Goal: Book appointment/travel/reservation

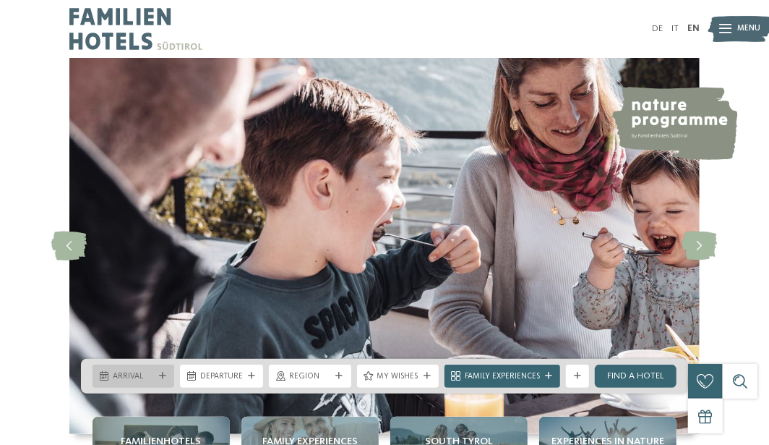
click at [145, 377] on span "Arrival" at bounding box center [133, 377] width 41 height 12
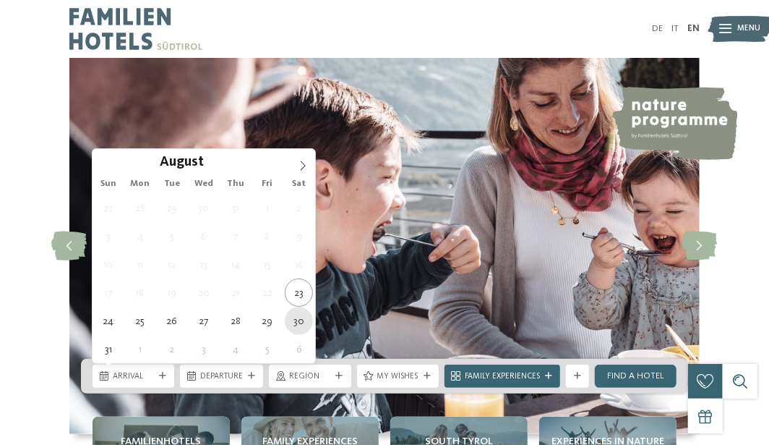
type div "[DATE]"
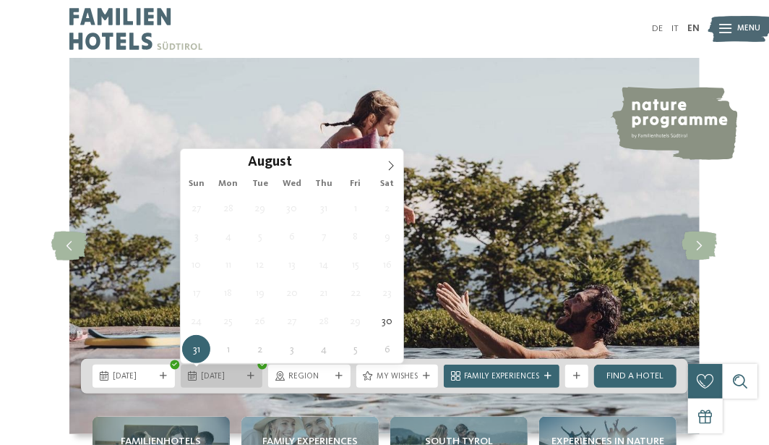
click at [243, 378] on div "[DATE]" at bounding box center [222, 376] width 48 height 12
click at [388, 166] on icon at bounding box center [391, 166] width 10 height 10
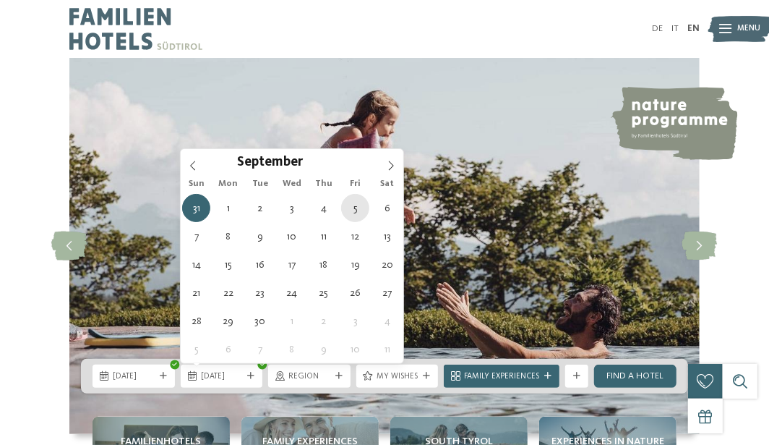
type div "[DATE]"
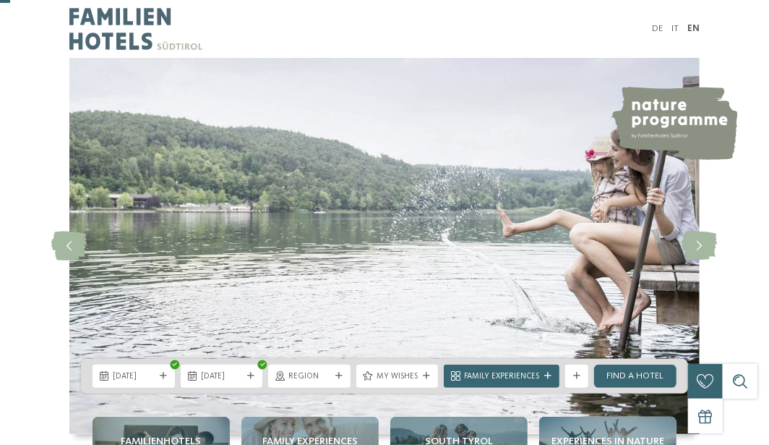
scroll to position [65, 0]
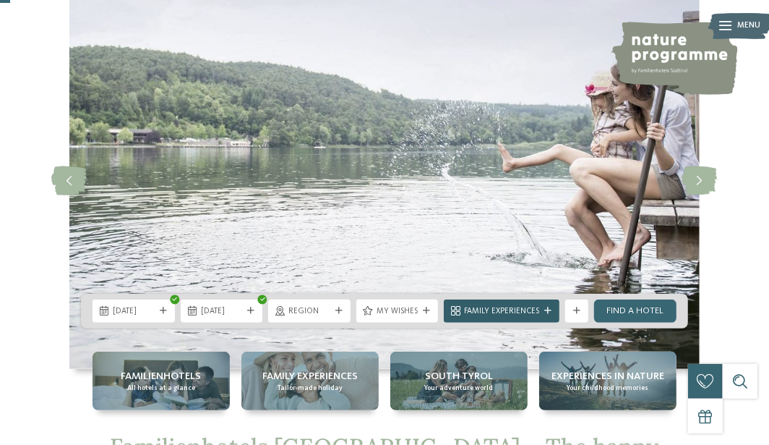
click at [476, 302] on div "Family Experiences" at bounding box center [502, 310] width 116 height 23
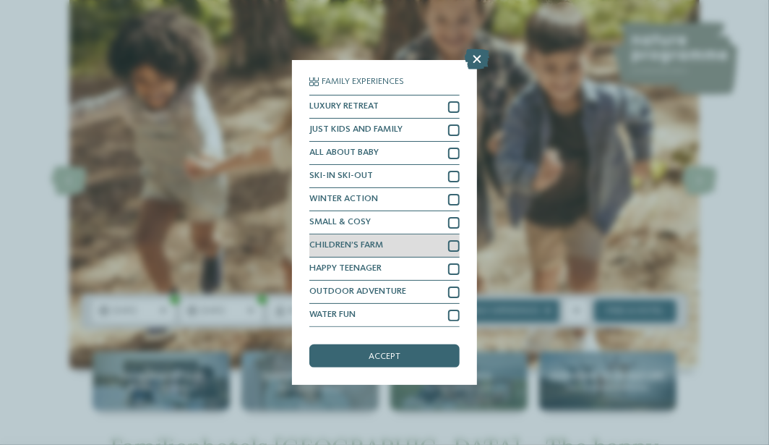
click at [450, 244] on div at bounding box center [454, 246] width 12 height 12
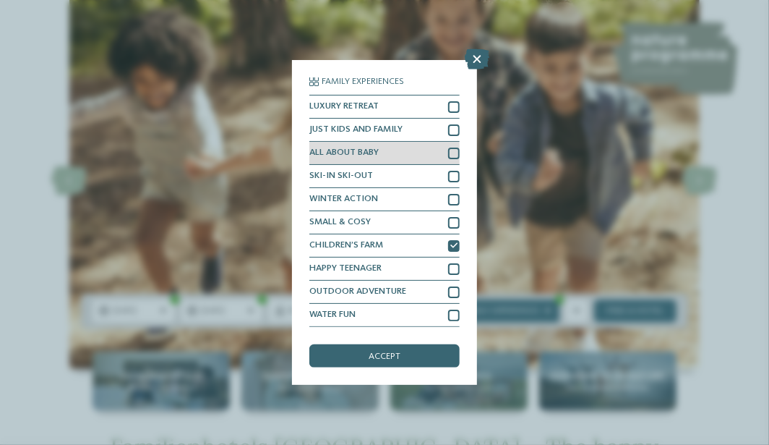
click at [455, 155] on div at bounding box center [454, 154] width 12 height 12
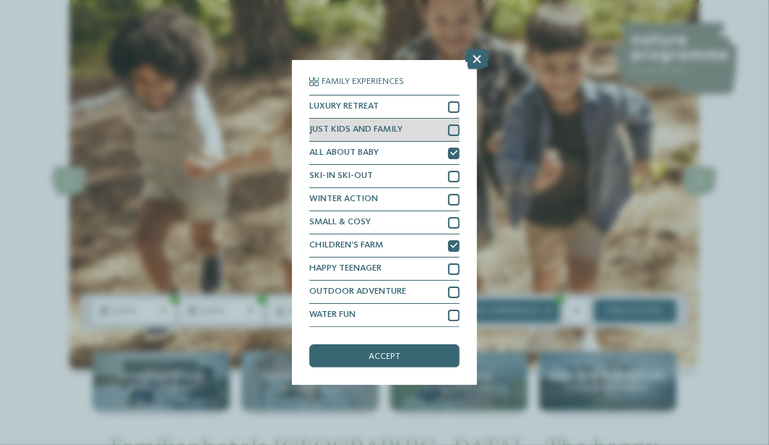
click at [453, 129] on div at bounding box center [454, 130] width 12 height 12
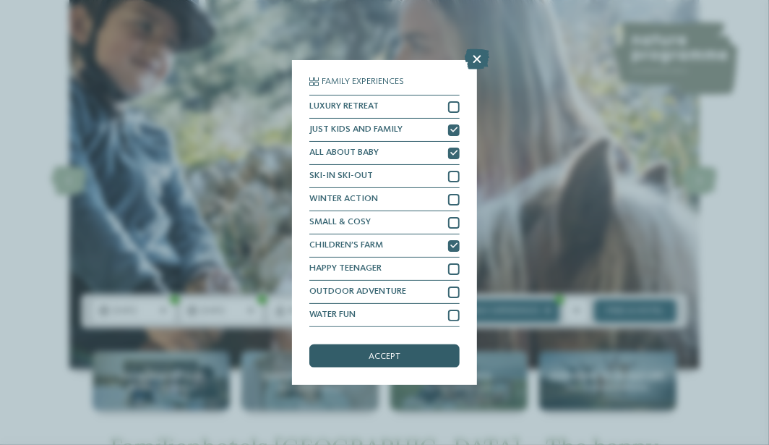
click at [385, 349] on div "accept" at bounding box center [385, 355] width 150 height 23
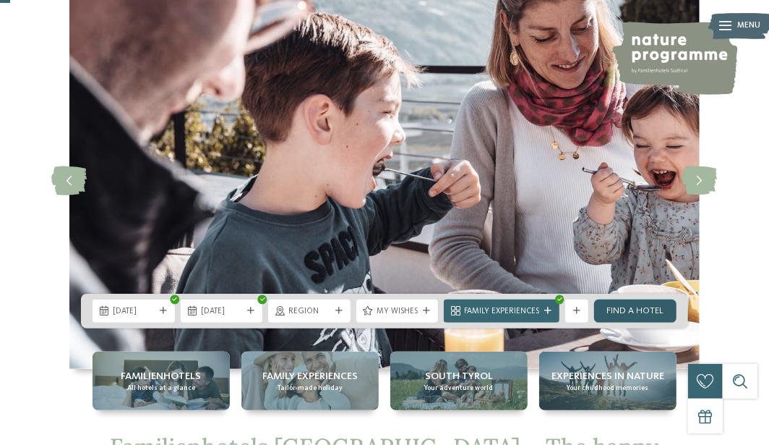
click at [619, 309] on link "Find a hotel" at bounding box center [635, 310] width 82 height 23
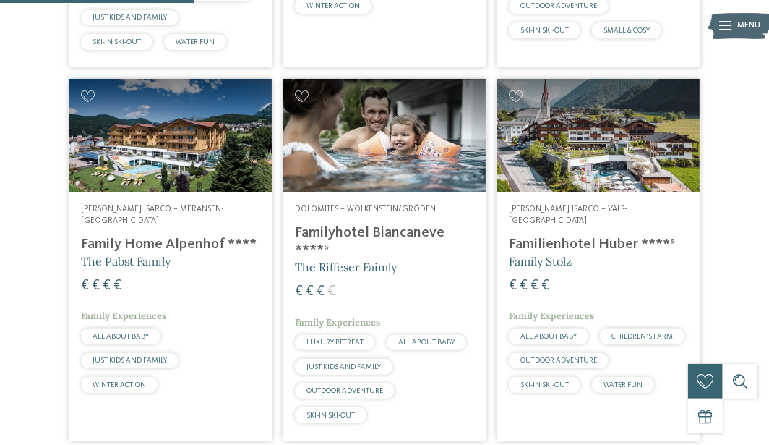
scroll to position [727, 0]
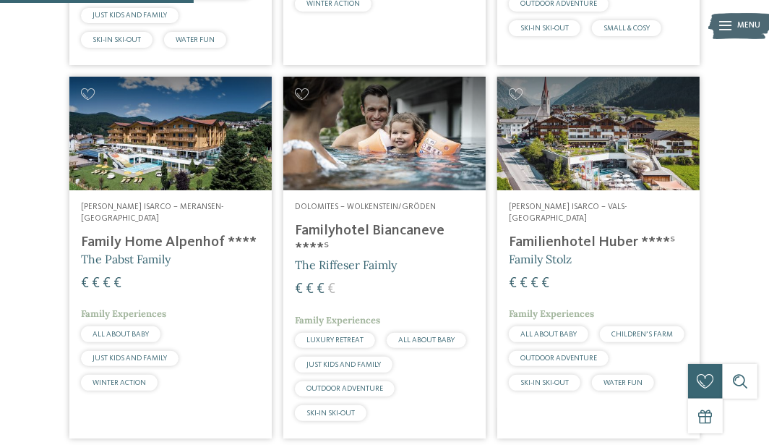
click at [171, 234] on h4 "Family Home Alpenhof ****" at bounding box center [170, 242] width 179 height 17
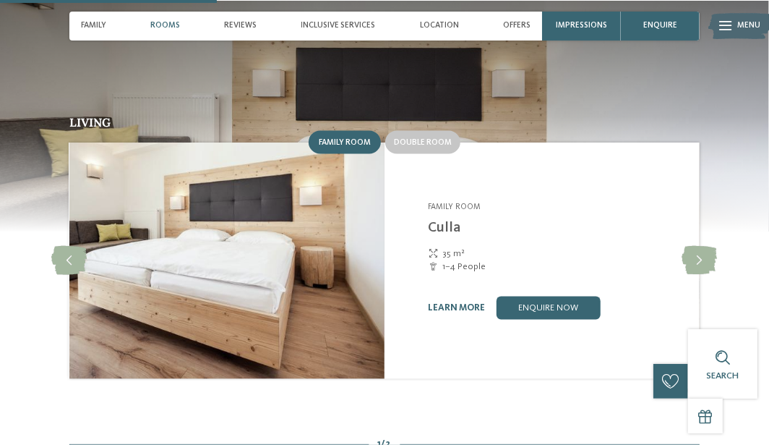
scroll to position [1028, 0]
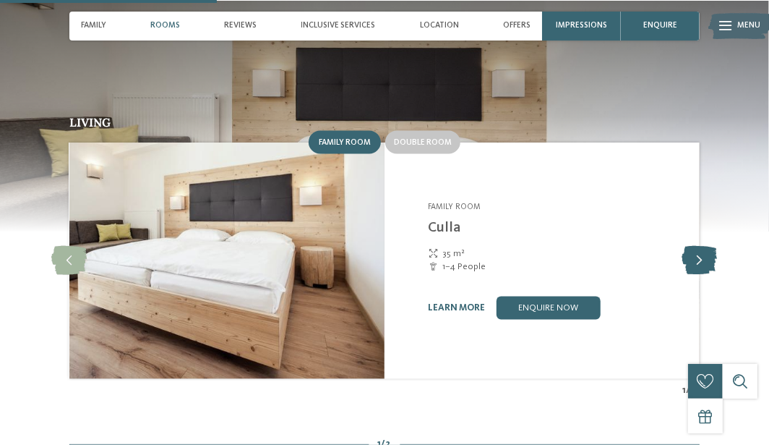
click at [704, 247] on icon at bounding box center [700, 261] width 35 height 29
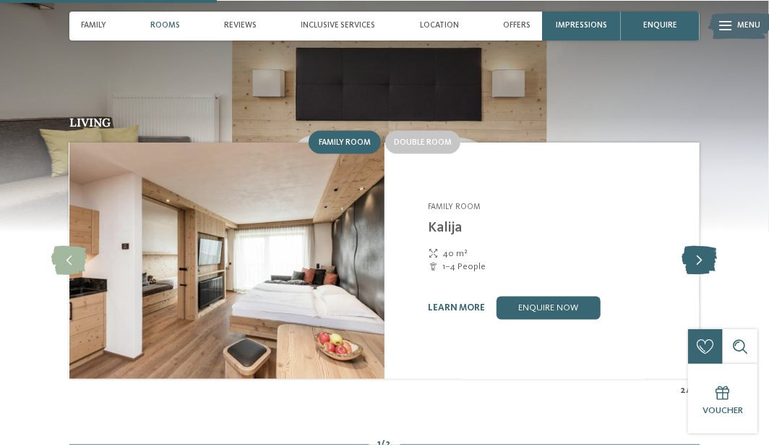
click at [704, 247] on icon at bounding box center [700, 261] width 35 height 29
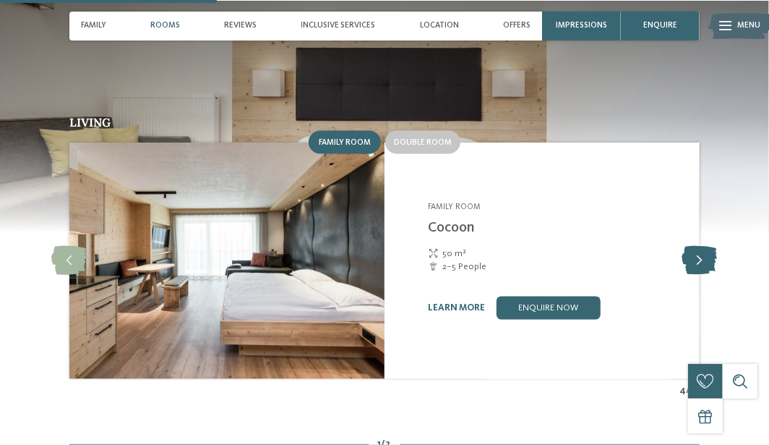
click at [704, 247] on icon at bounding box center [700, 261] width 35 height 29
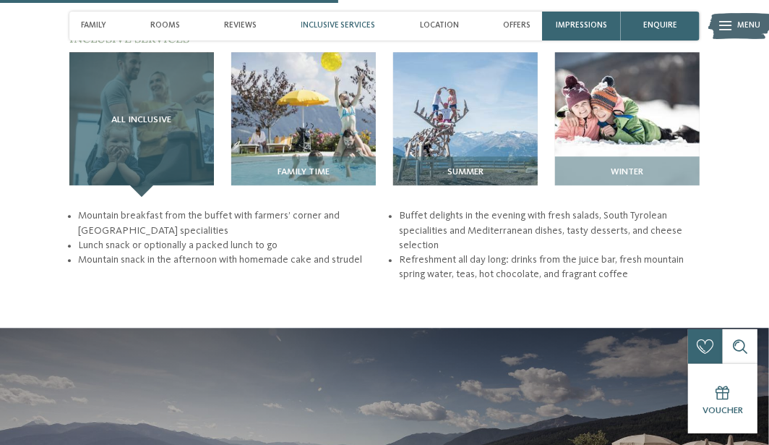
scroll to position [1604, 0]
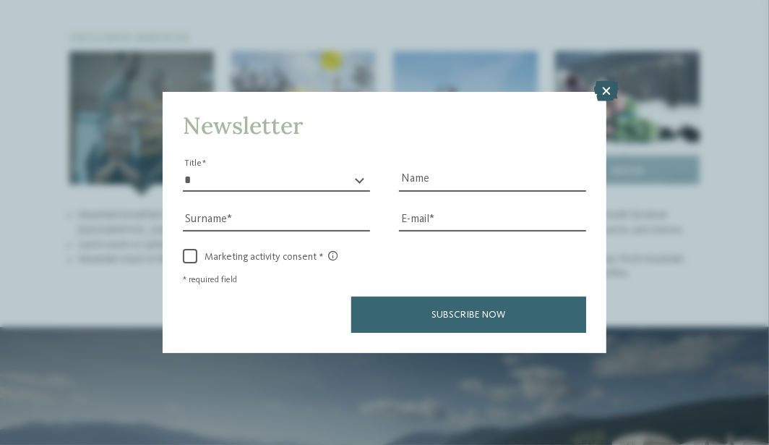
click at [607, 93] on icon at bounding box center [606, 91] width 25 height 20
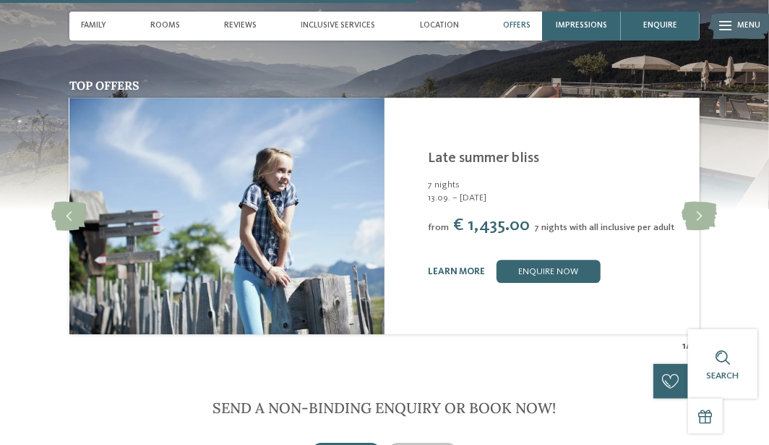
scroll to position [1964, 0]
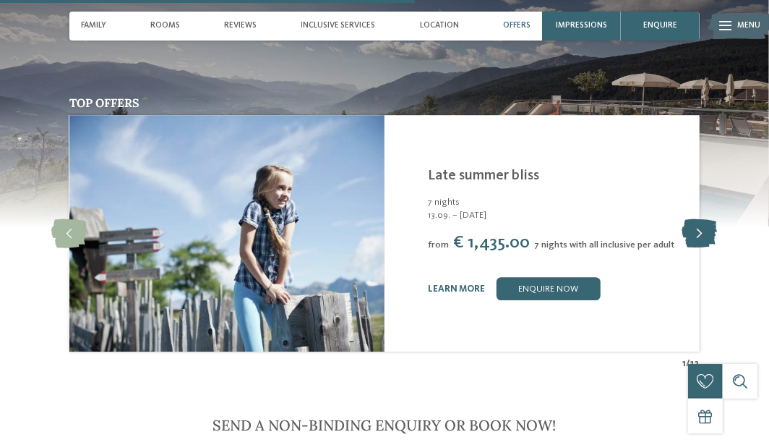
click at [695, 219] on icon at bounding box center [700, 233] width 35 height 29
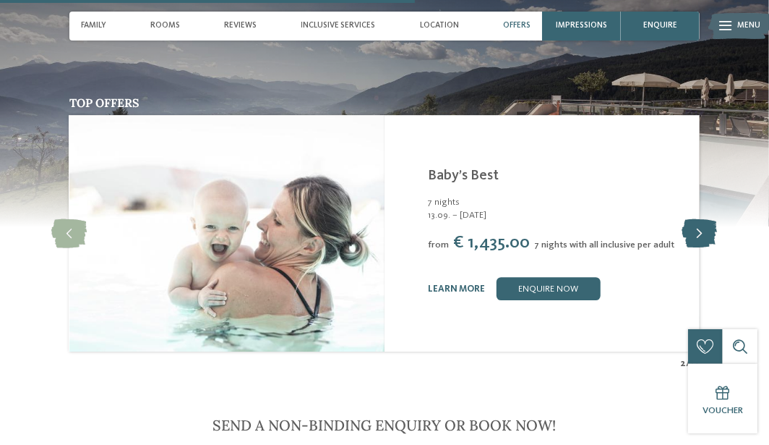
click at [695, 219] on icon at bounding box center [700, 233] width 35 height 29
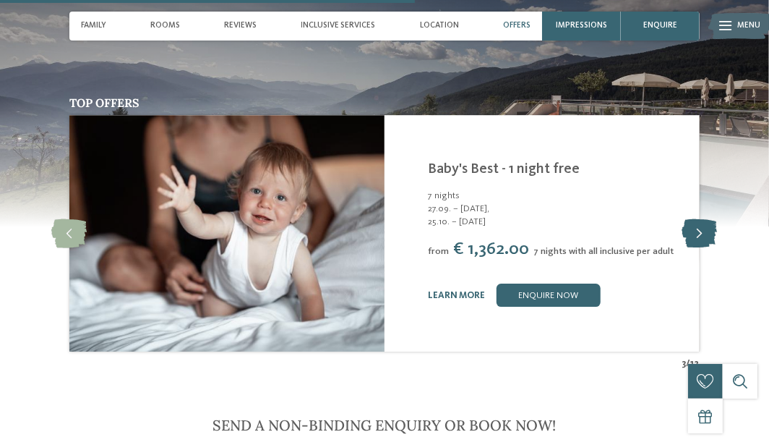
click at [695, 219] on icon at bounding box center [700, 233] width 35 height 29
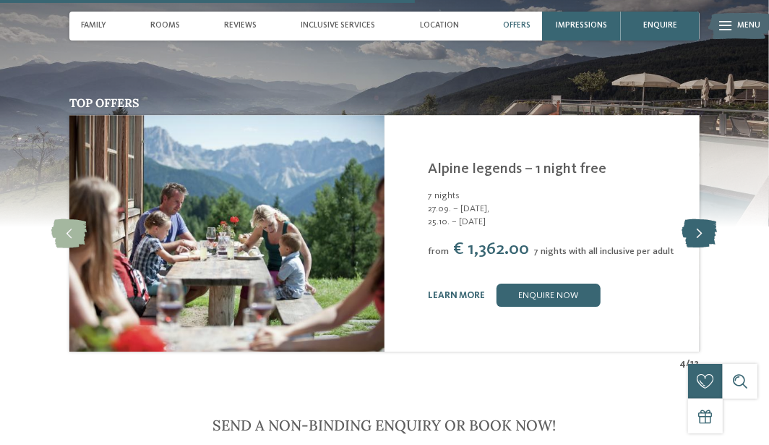
click at [695, 219] on icon at bounding box center [700, 233] width 35 height 29
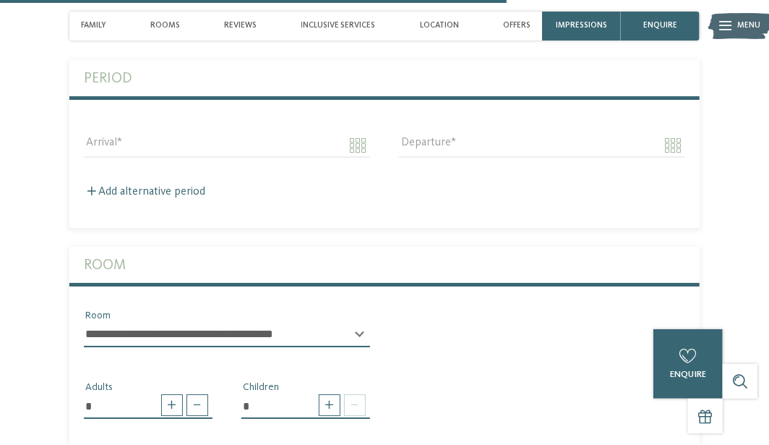
scroll to position [2413, 0]
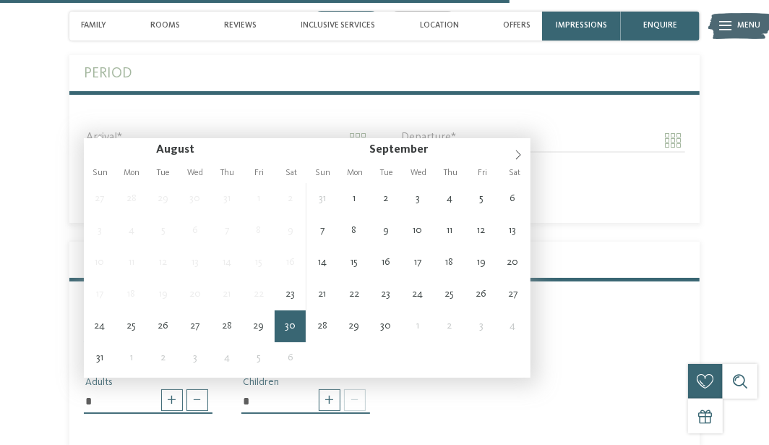
type input "**********"
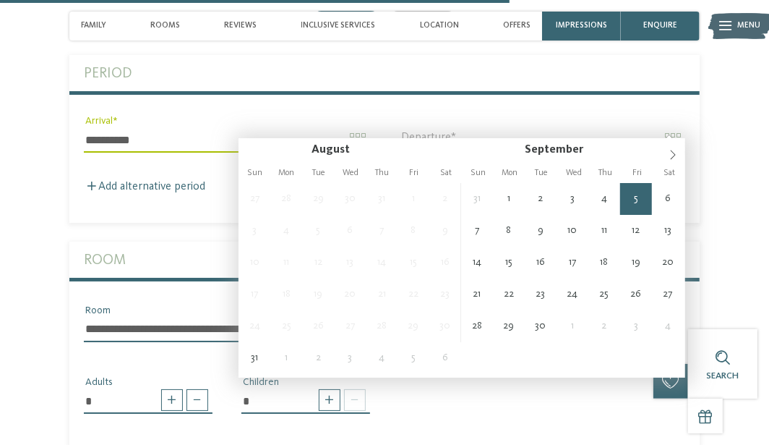
type input "**********"
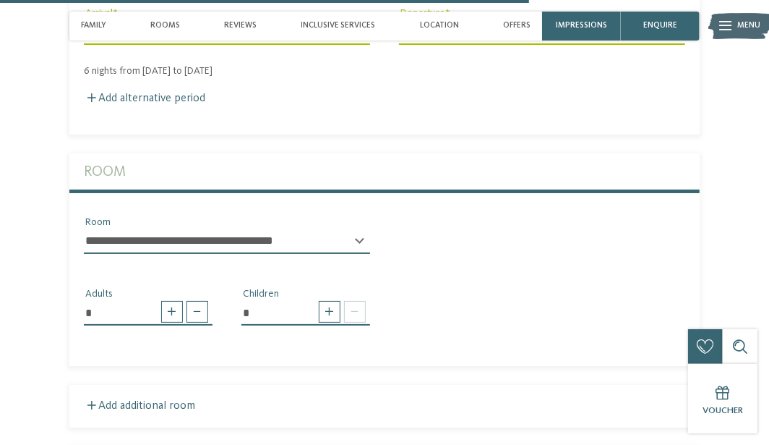
scroll to position [2523, 0]
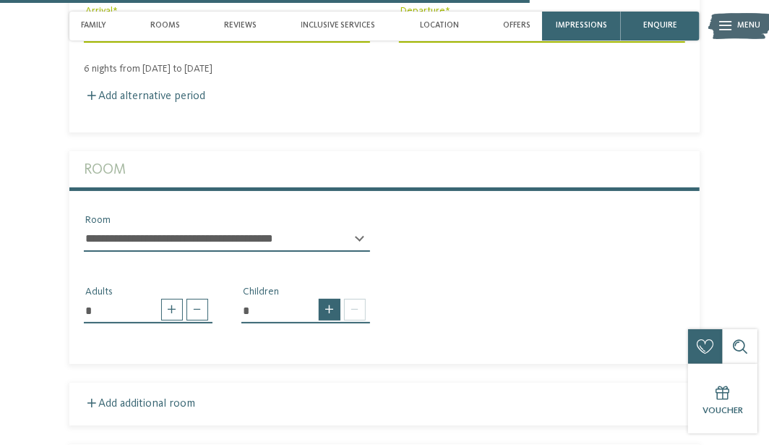
click at [332, 299] on span at bounding box center [330, 310] width 22 height 22
type input "*"
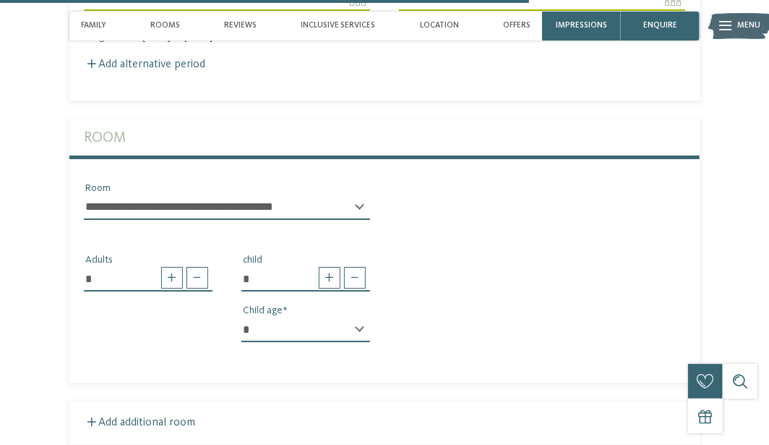
click at [329, 317] on select "* * * * * * * * * * * ** ** ** ** ** ** ** **" at bounding box center [306, 329] width 129 height 25
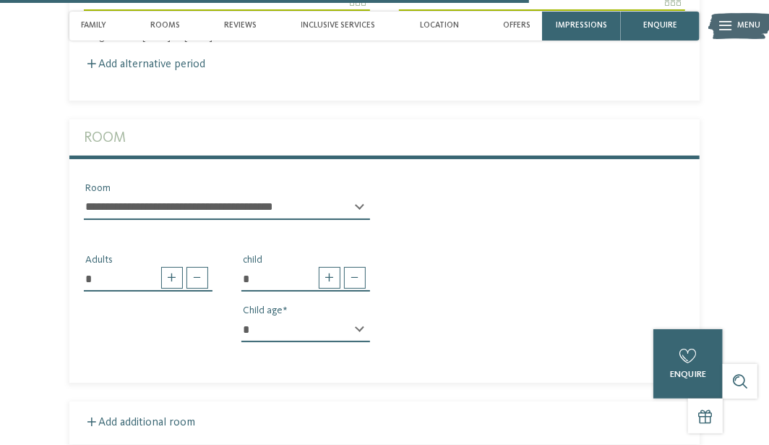
select select "*"
click at [242, 317] on select "* * * * * * * * * * * ** ** ** ** ** ** ** **" at bounding box center [306, 329] width 129 height 25
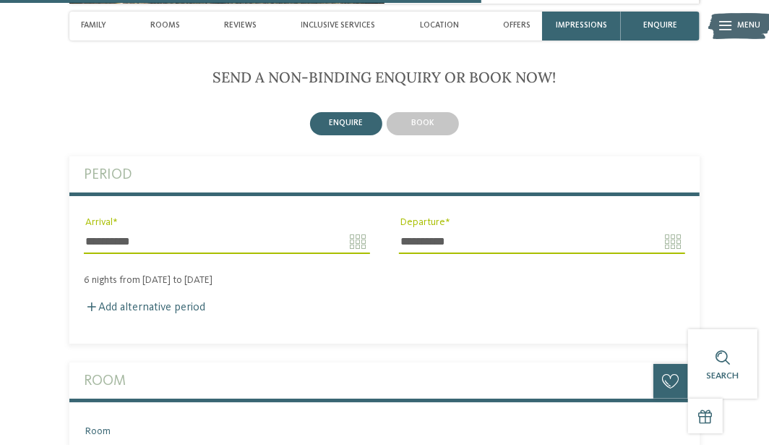
scroll to position [2333, 0]
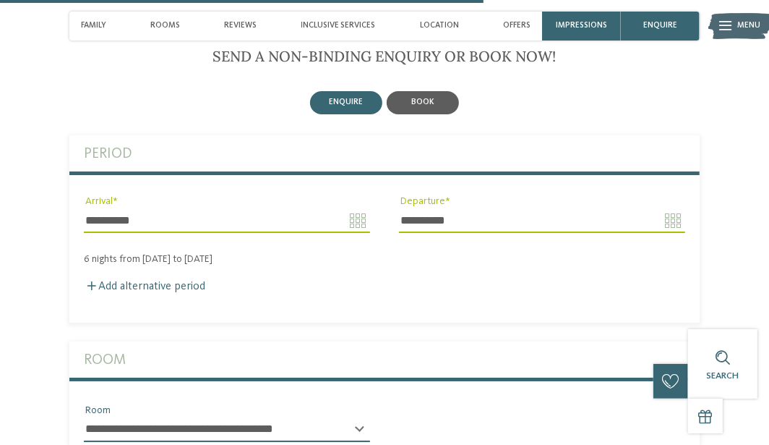
click at [419, 98] on span "book" at bounding box center [422, 102] width 23 height 9
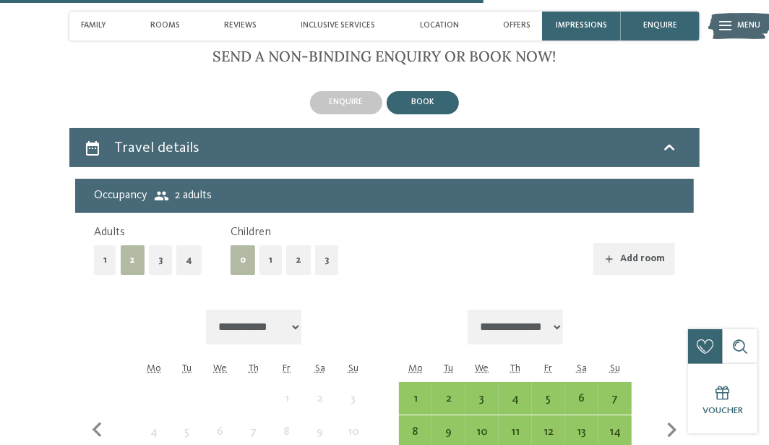
click at [260, 245] on button "1" at bounding box center [271, 260] width 22 height 30
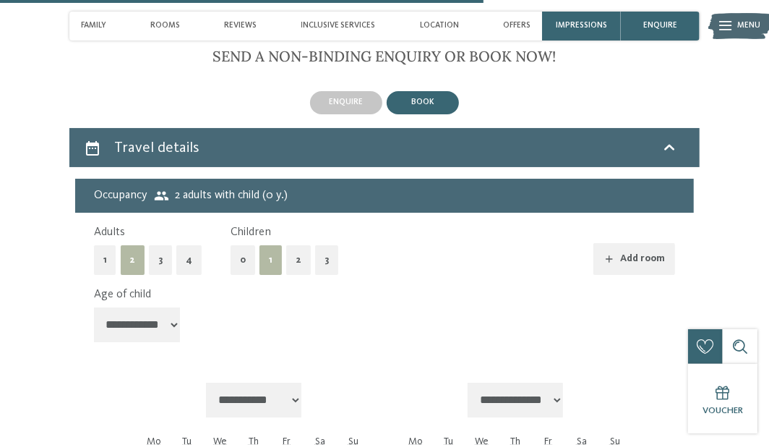
click at [161, 307] on select "**********" at bounding box center [137, 324] width 87 height 35
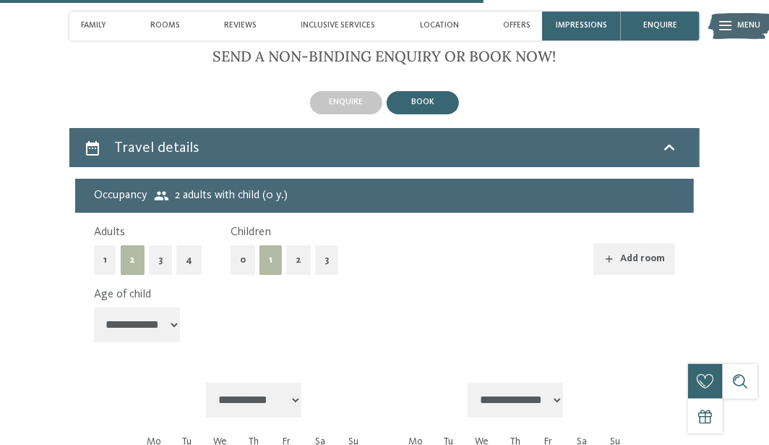
select select "*"
click at [94, 307] on select "**********" at bounding box center [137, 324] width 87 height 35
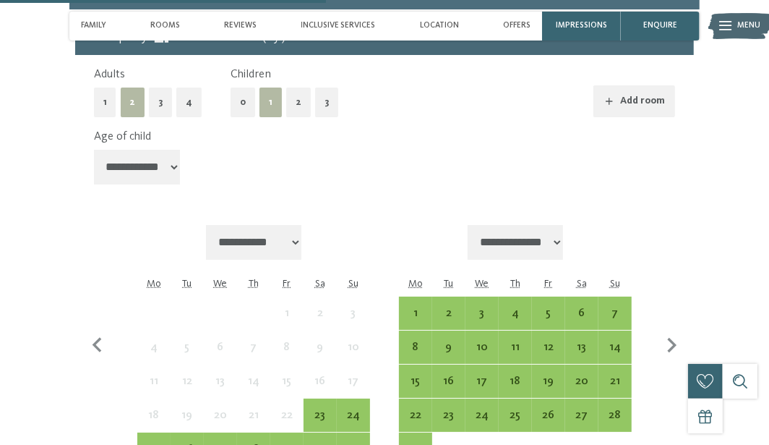
scroll to position [2530, 0]
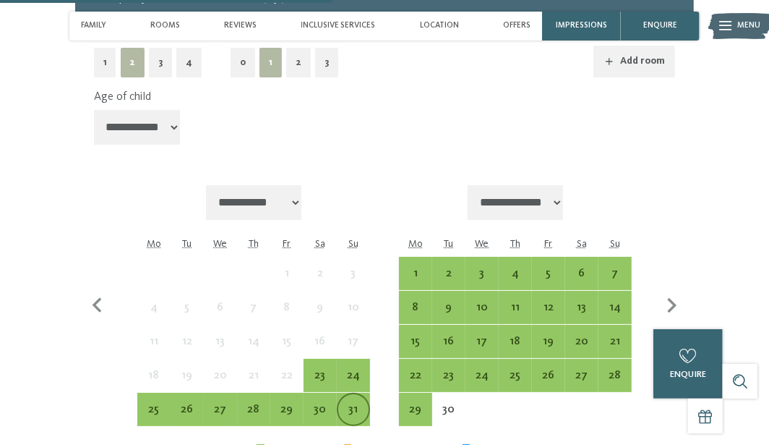
click at [354, 404] on div "31" at bounding box center [353, 419] width 30 height 30
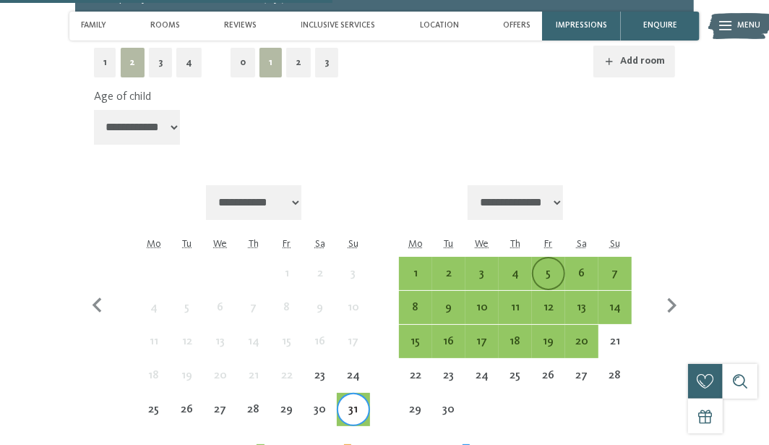
click at [547, 268] on div "5" at bounding box center [549, 283] width 30 height 30
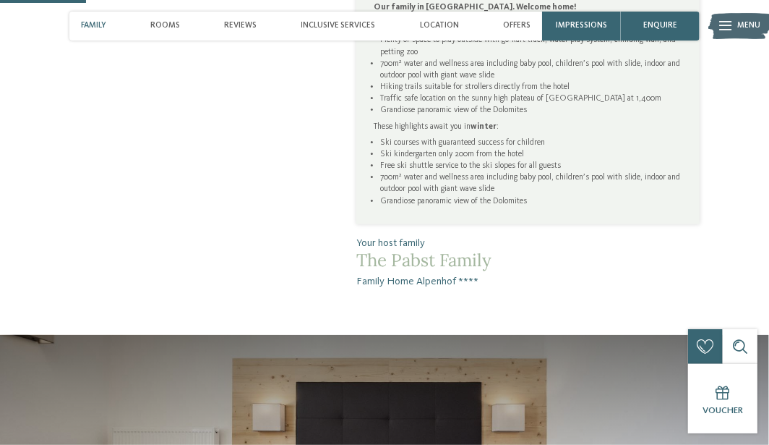
scroll to position [707, 0]
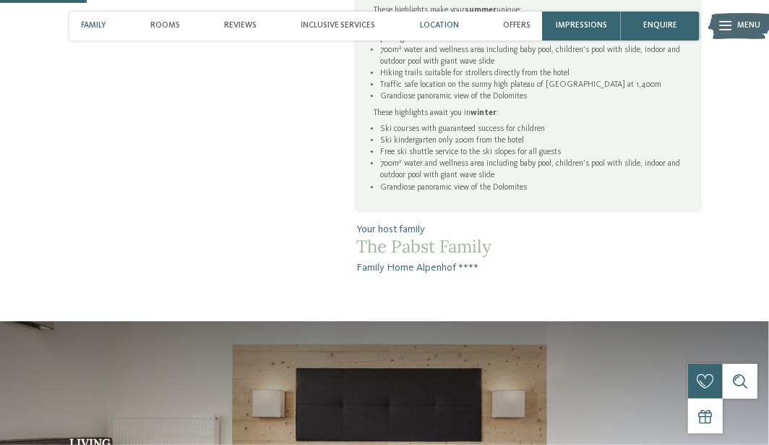
click at [443, 28] on span "Location" at bounding box center [439, 25] width 39 height 9
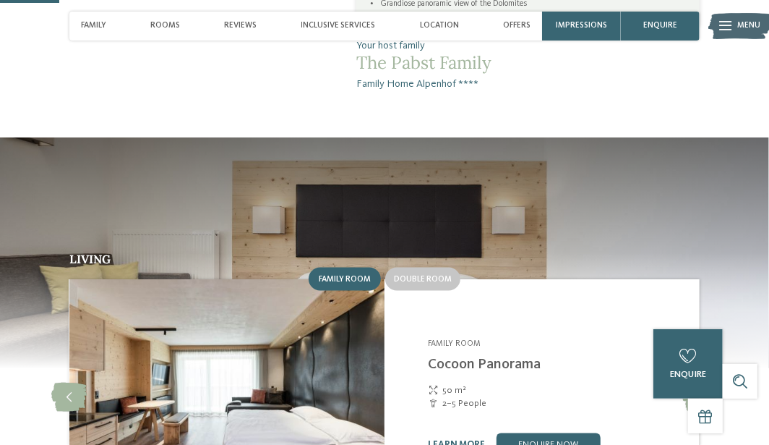
scroll to position [458, 0]
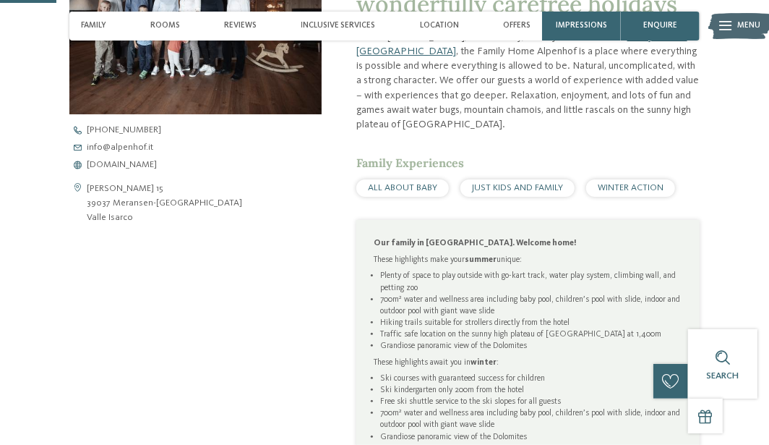
drag, startPoint x: 187, startPoint y: 201, endPoint x: 81, endPoint y: 200, distance: 106.3
click at [81, 200] on div "[PERSON_NAME] 15 39037 Meransen-[GEOGRAPHIC_DATA] [PERSON_NAME][GEOGRAPHIC_DATA]" at bounding box center [195, 204] width 252 height 44
click at [135, 206] on address "[PERSON_NAME] 15 39037 Meransen-[GEOGRAPHIC_DATA] [PERSON_NAME][GEOGRAPHIC_DATA]" at bounding box center [164, 204] width 155 height 44
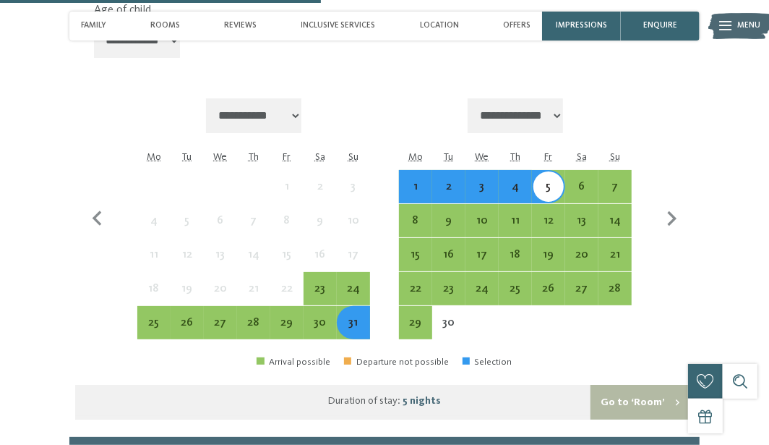
scroll to position [2614, 0]
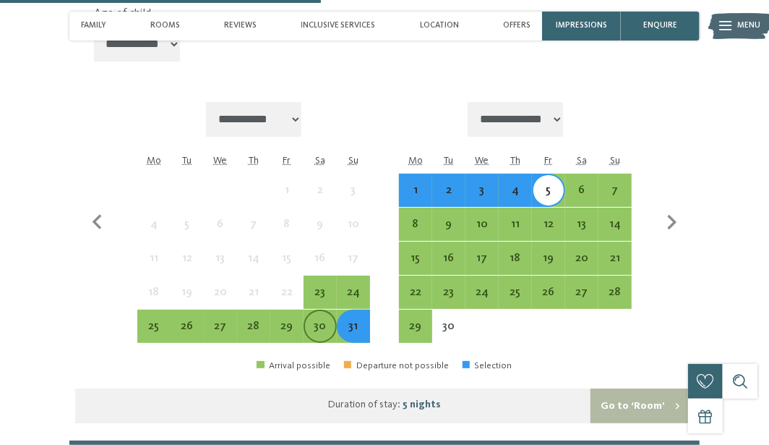
click at [318, 320] on div "30" at bounding box center [320, 335] width 30 height 30
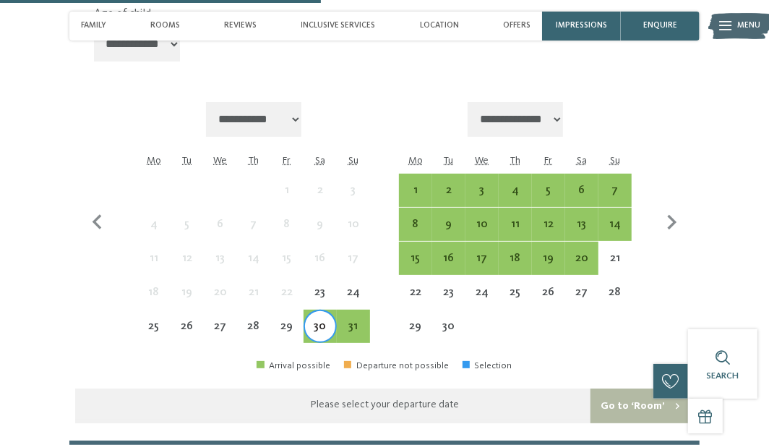
click at [318, 320] on div "30" at bounding box center [320, 335] width 30 height 30
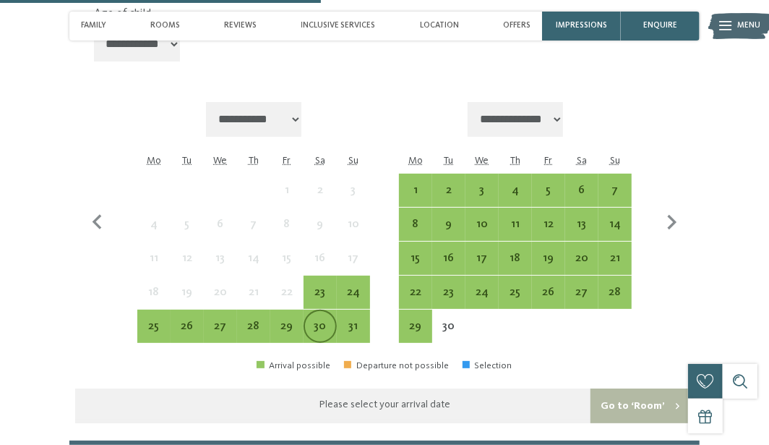
click at [331, 320] on div "30" at bounding box center [320, 335] width 30 height 30
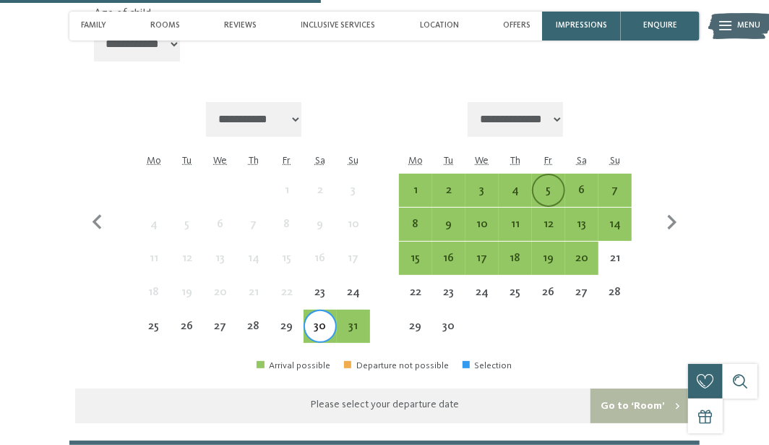
click at [555, 184] on div "5" at bounding box center [549, 199] width 30 height 30
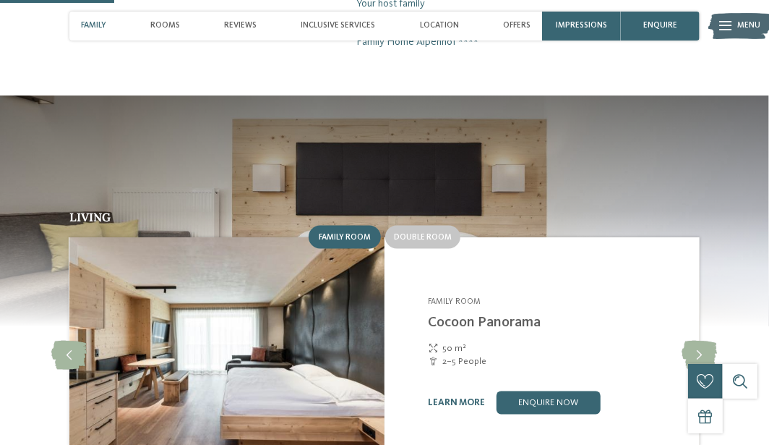
scroll to position [932, 0]
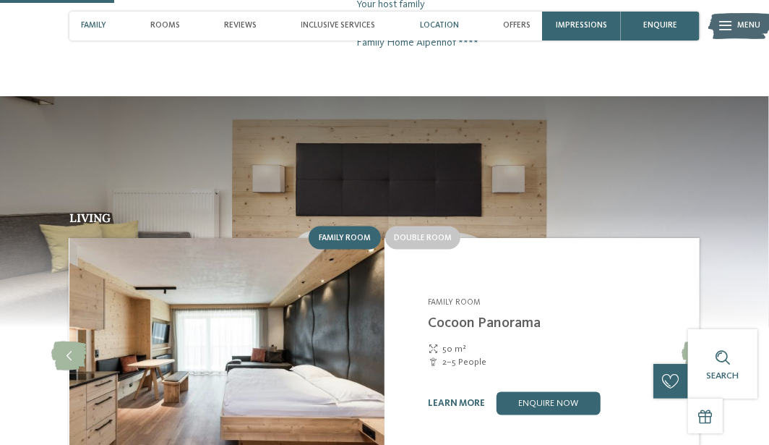
click at [430, 19] on div "Location" at bounding box center [439, 26] width 51 height 29
click at [433, 23] on span "Location" at bounding box center [439, 25] width 39 height 9
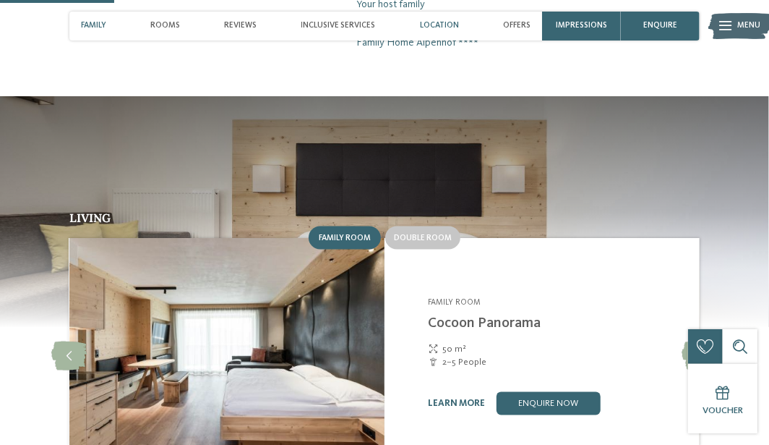
click at [440, 30] on span "Location" at bounding box center [439, 25] width 39 height 9
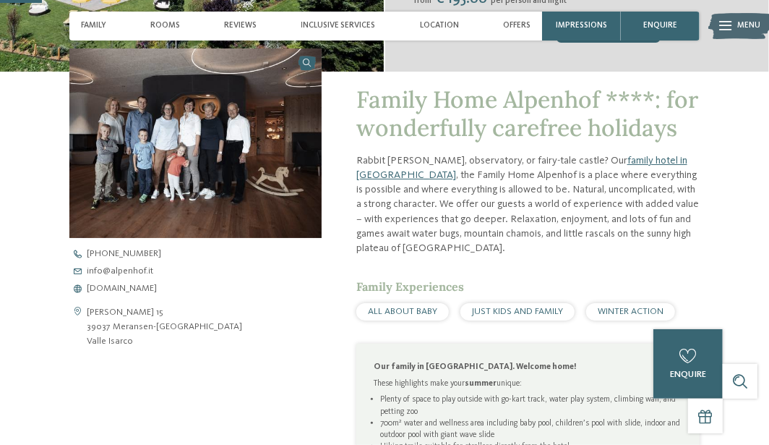
scroll to position [356, 0]
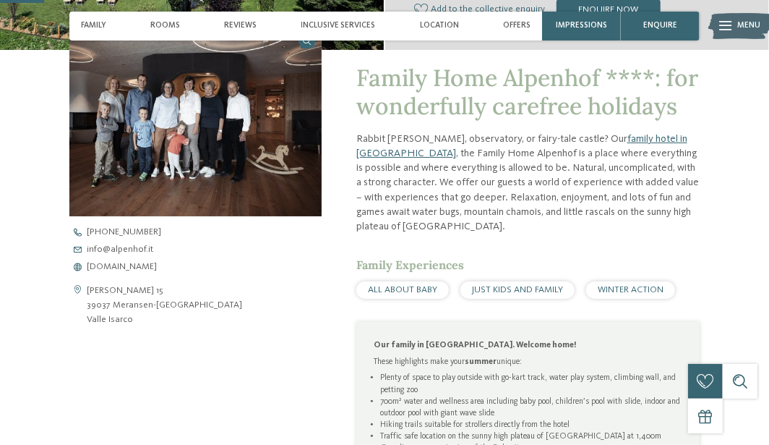
click at [128, 302] on address "[PERSON_NAME] 15 39037 Meransen-[GEOGRAPHIC_DATA] [PERSON_NAME][GEOGRAPHIC_DATA]" at bounding box center [164, 305] width 155 height 44
copy address "39037 Meransen-[GEOGRAPHIC_DATA]"
click at [729, 22] on icon at bounding box center [726, 26] width 12 height 9
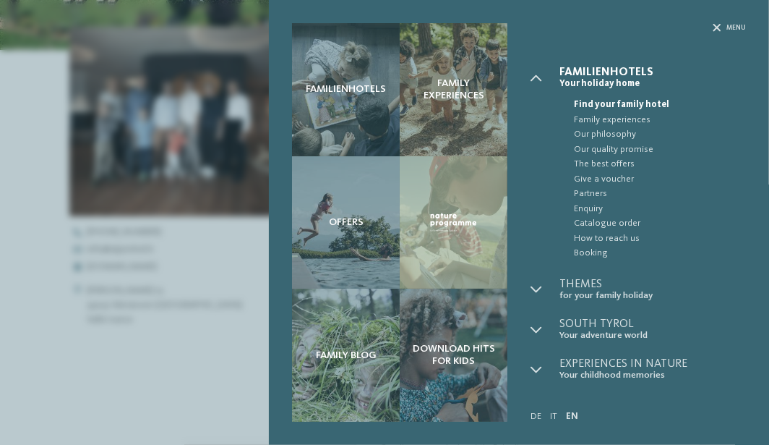
click at [729, 22] on div "Familienhotels Family experiences" at bounding box center [519, 222] width 500 height 445
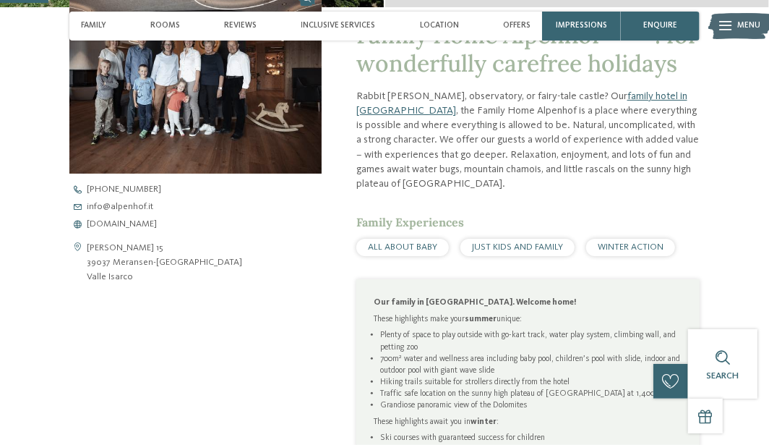
scroll to position [399, 0]
click at [132, 224] on span "[DOMAIN_NAME]" at bounding box center [122, 223] width 70 height 9
